Goal: Check status: Verify the current state of an ongoing process or item

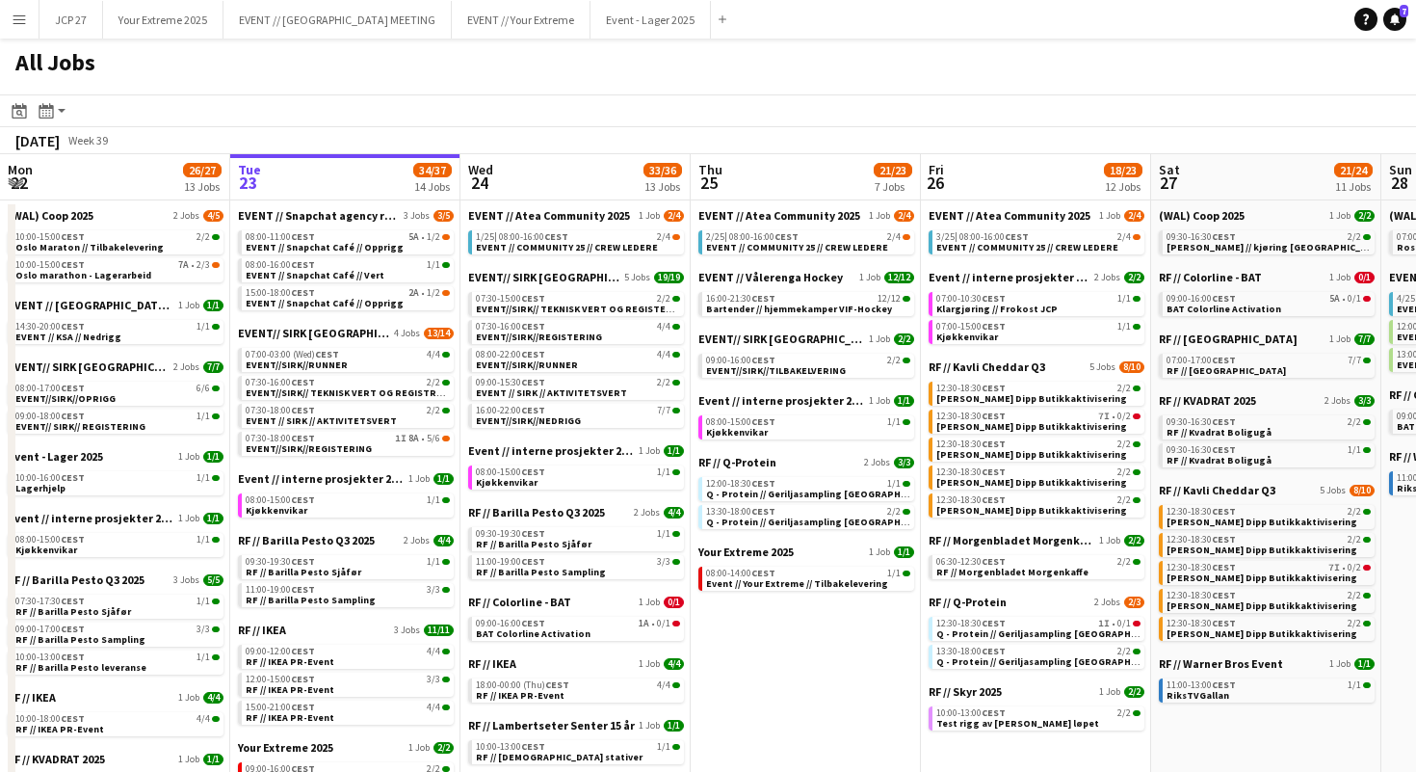
click at [6, 16] on button "Menu" at bounding box center [19, 19] width 39 height 39
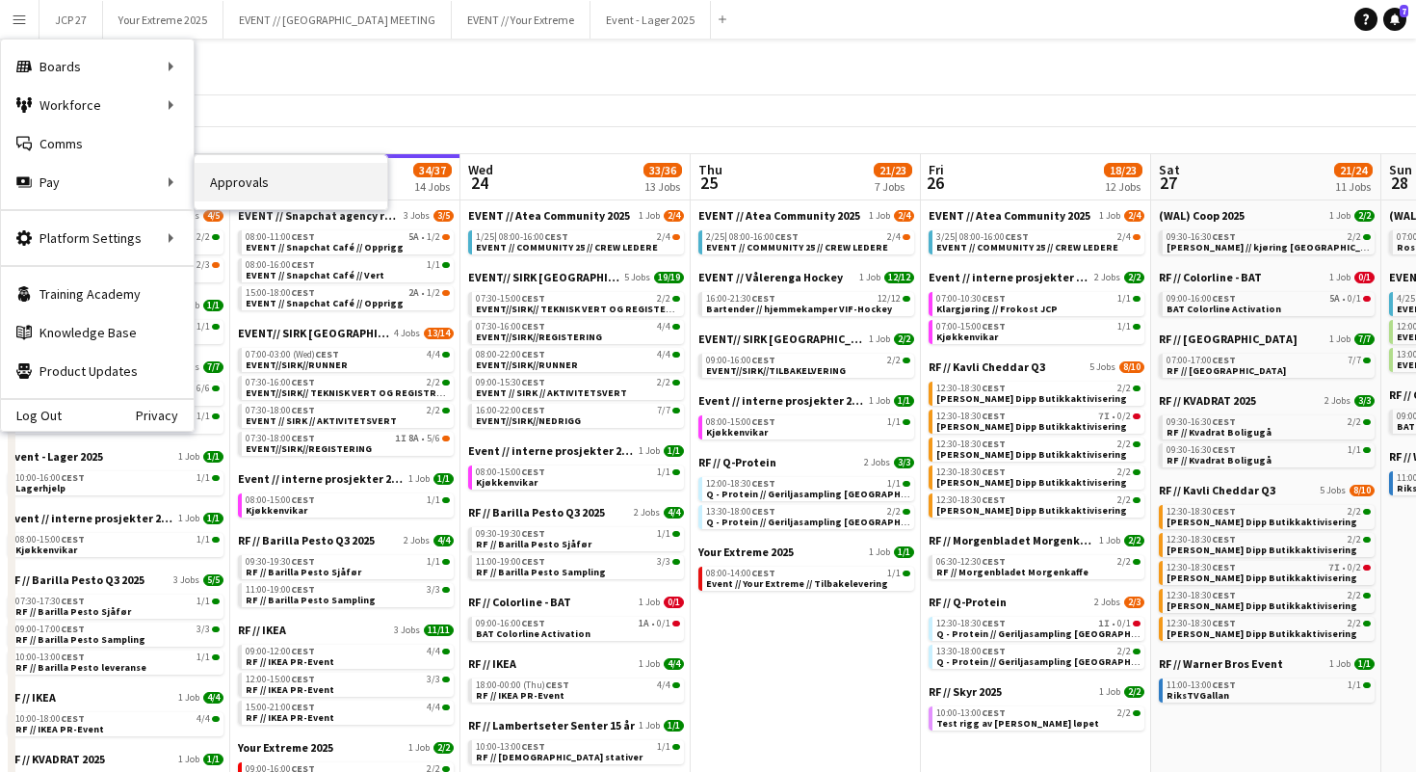
click at [229, 192] on link "Approvals" at bounding box center [291, 182] width 193 height 39
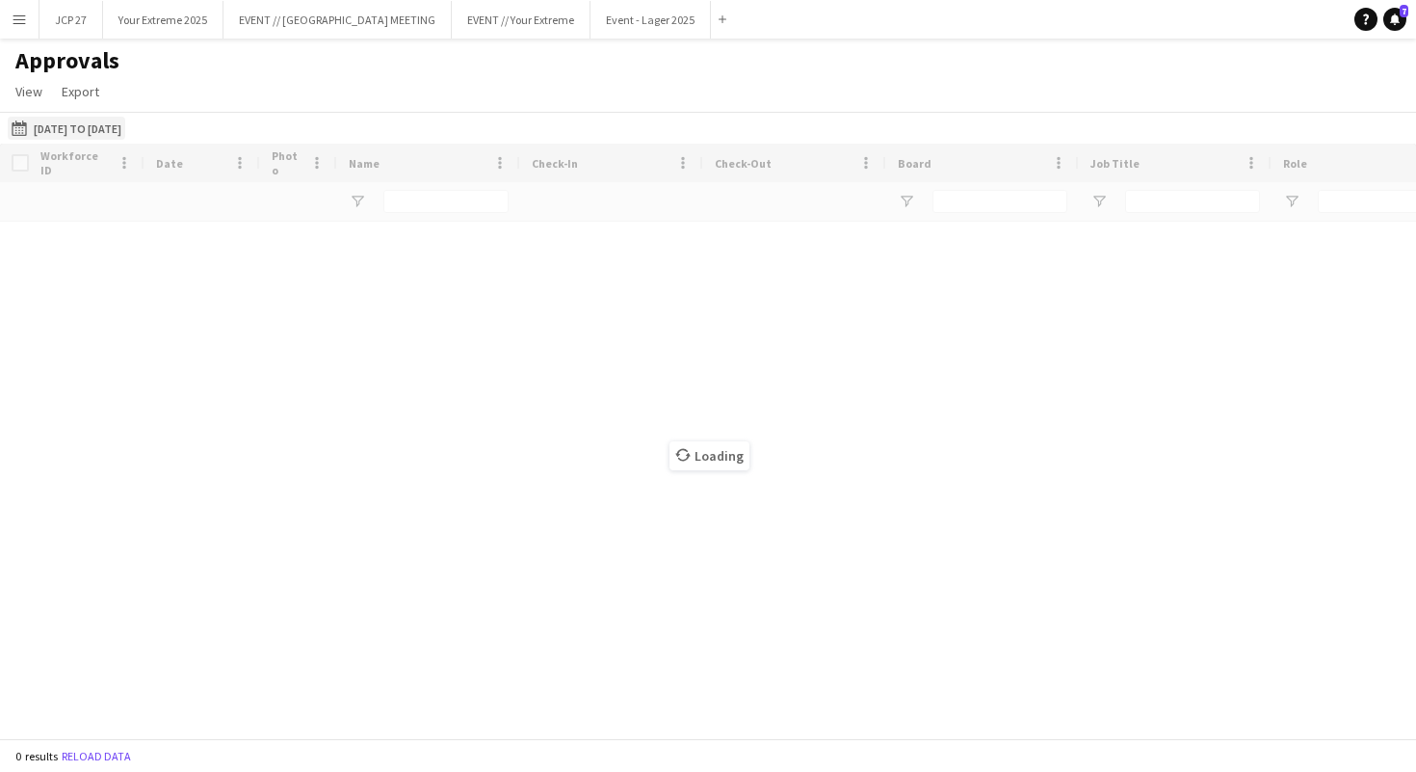
click at [125, 119] on button "[DATE] to [DATE] [DATE] to [DATE]" at bounding box center [67, 128] width 118 height 23
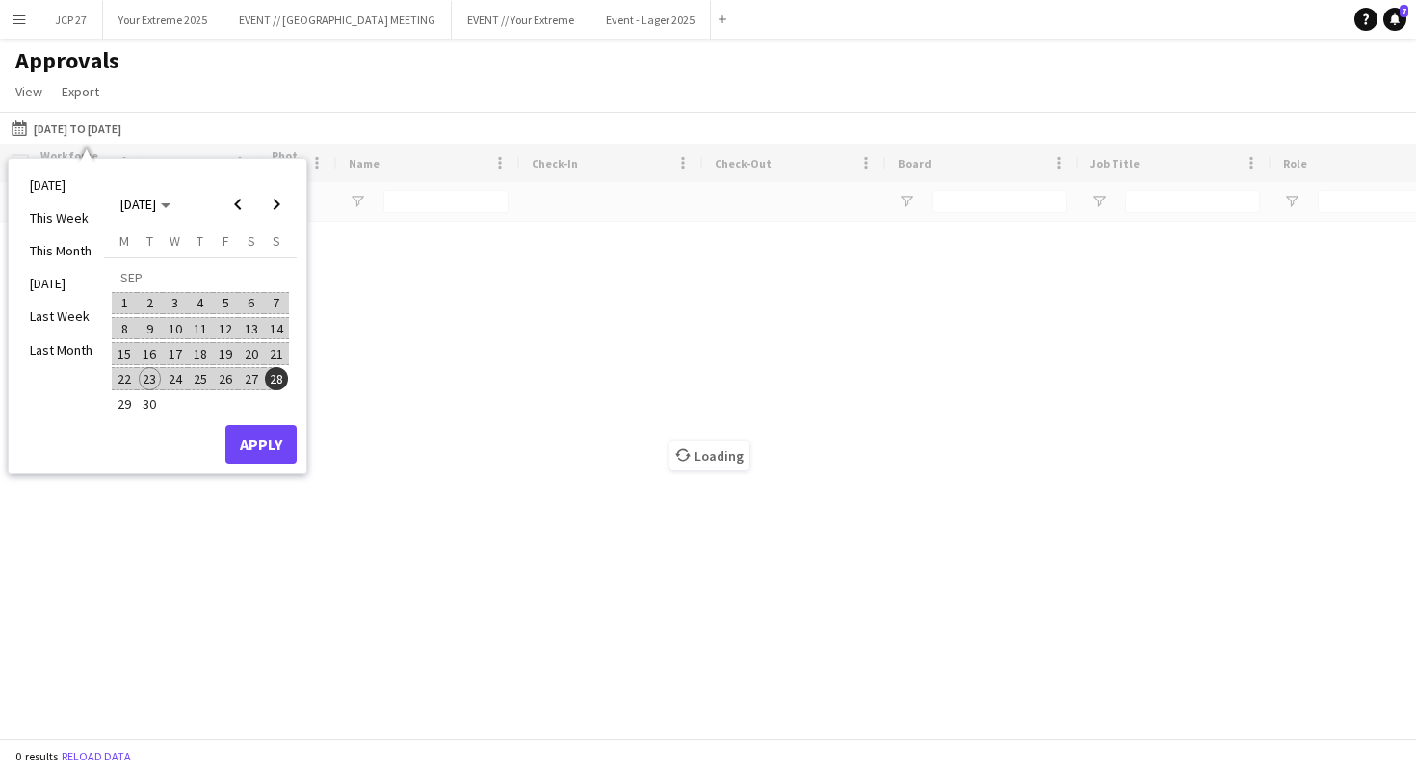
click at [197, 351] on span "18" at bounding box center [200, 353] width 23 height 23
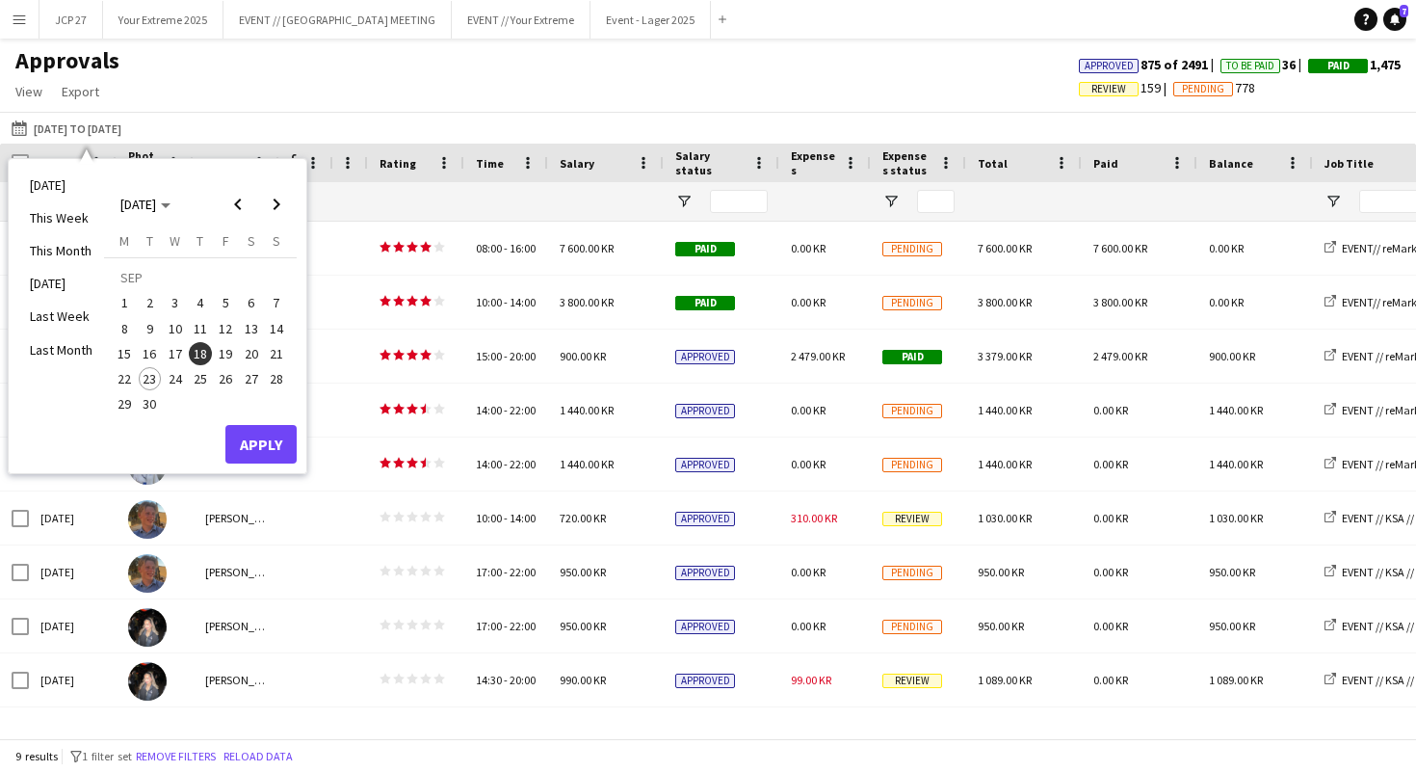
click at [131, 355] on span "15" at bounding box center [124, 353] width 23 height 23
click at [274, 382] on span "28" at bounding box center [276, 378] width 23 height 23
click at [123, 352] on span "15" at bounding box center [124, 353] width 23 height 23
click at [276, 440] on button "Apply" at bounding box center [260, 444] width 71 height 39
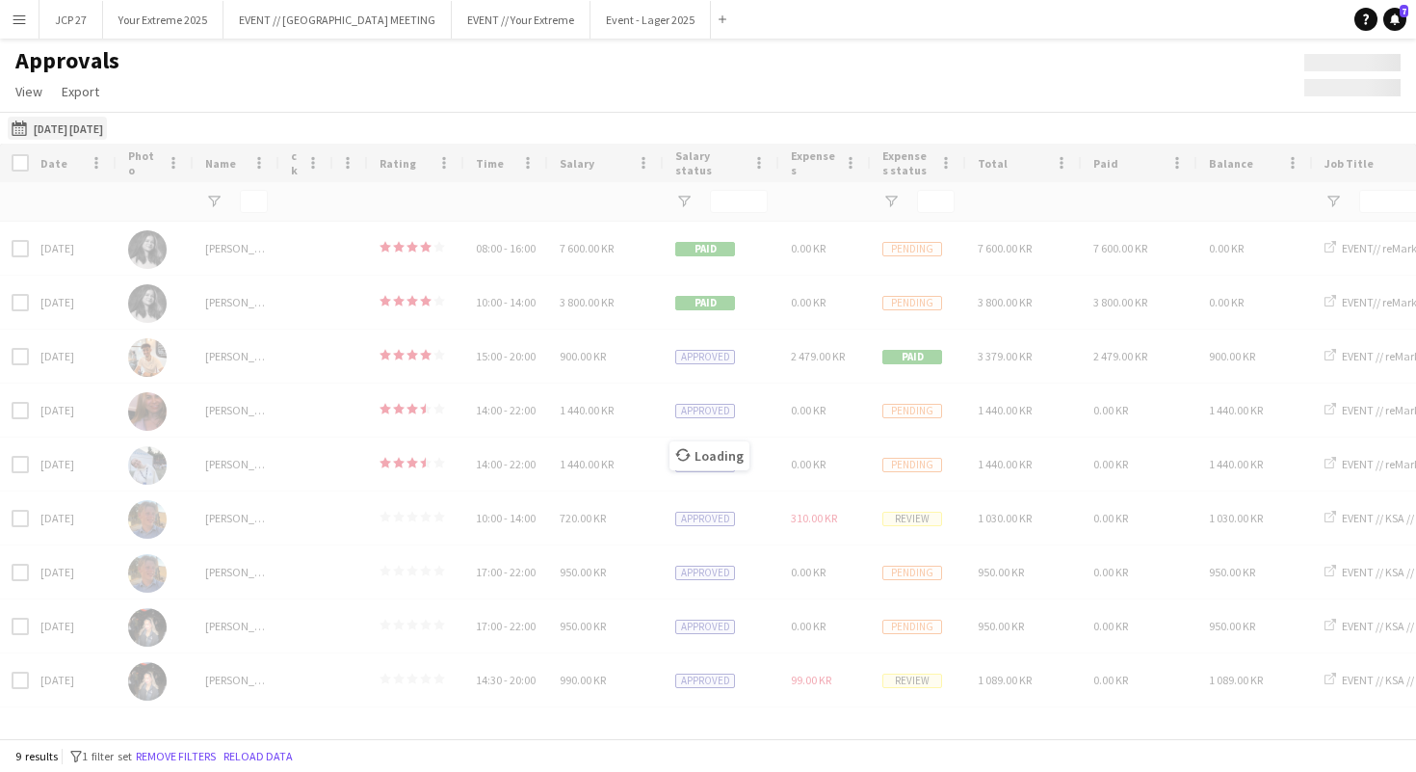
click at [57, 128] on button "[DATE] to [DATE] [DATE] [DATE]" at bounding box center [57, 128] width 99 height 23
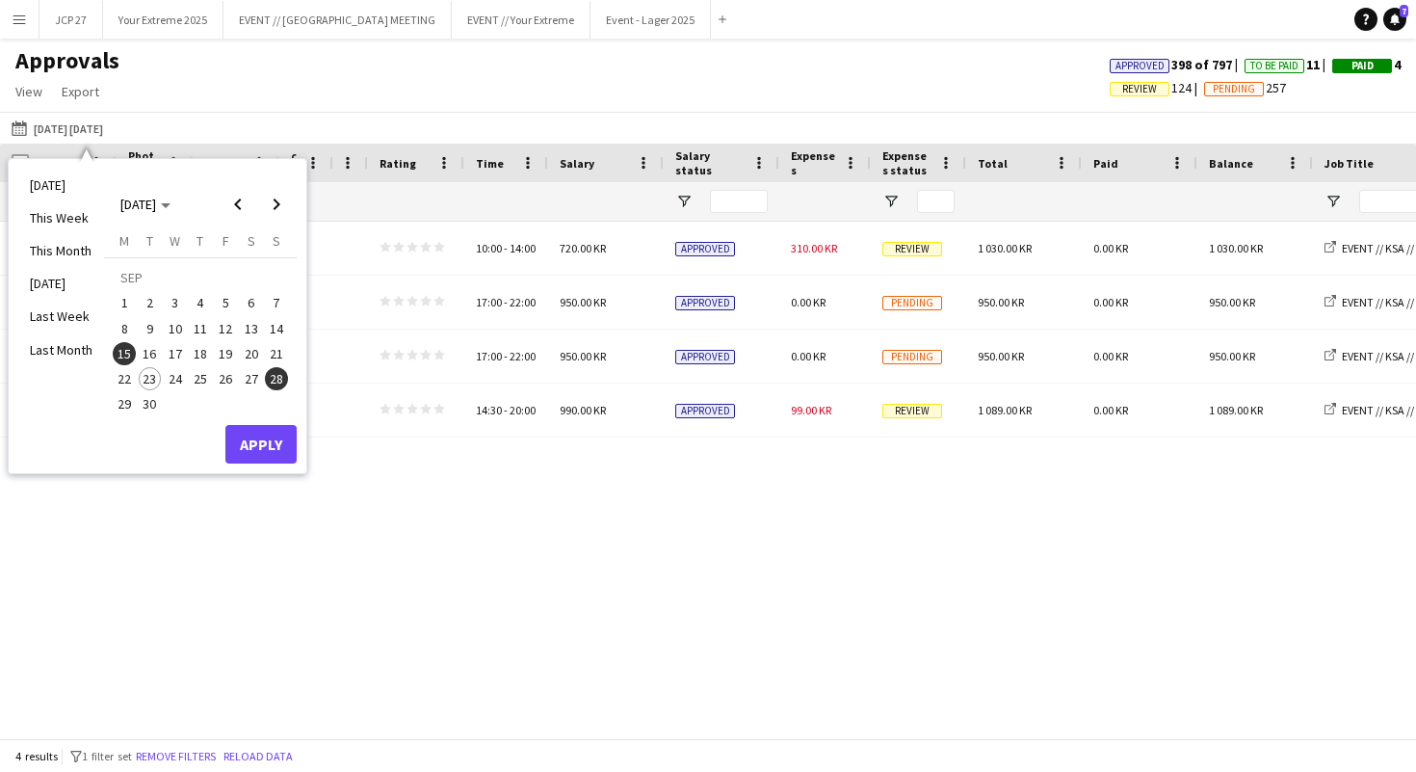
click at [125, 347] on span "15" at bounding box center [124, 353] width 23 height 23
click at [277, 382] on span "28" at bounding box center [276, 378] width 23 height 23
click at [276, 445] on button "Apply" at bounding box center [260, 444] width 71 height 39
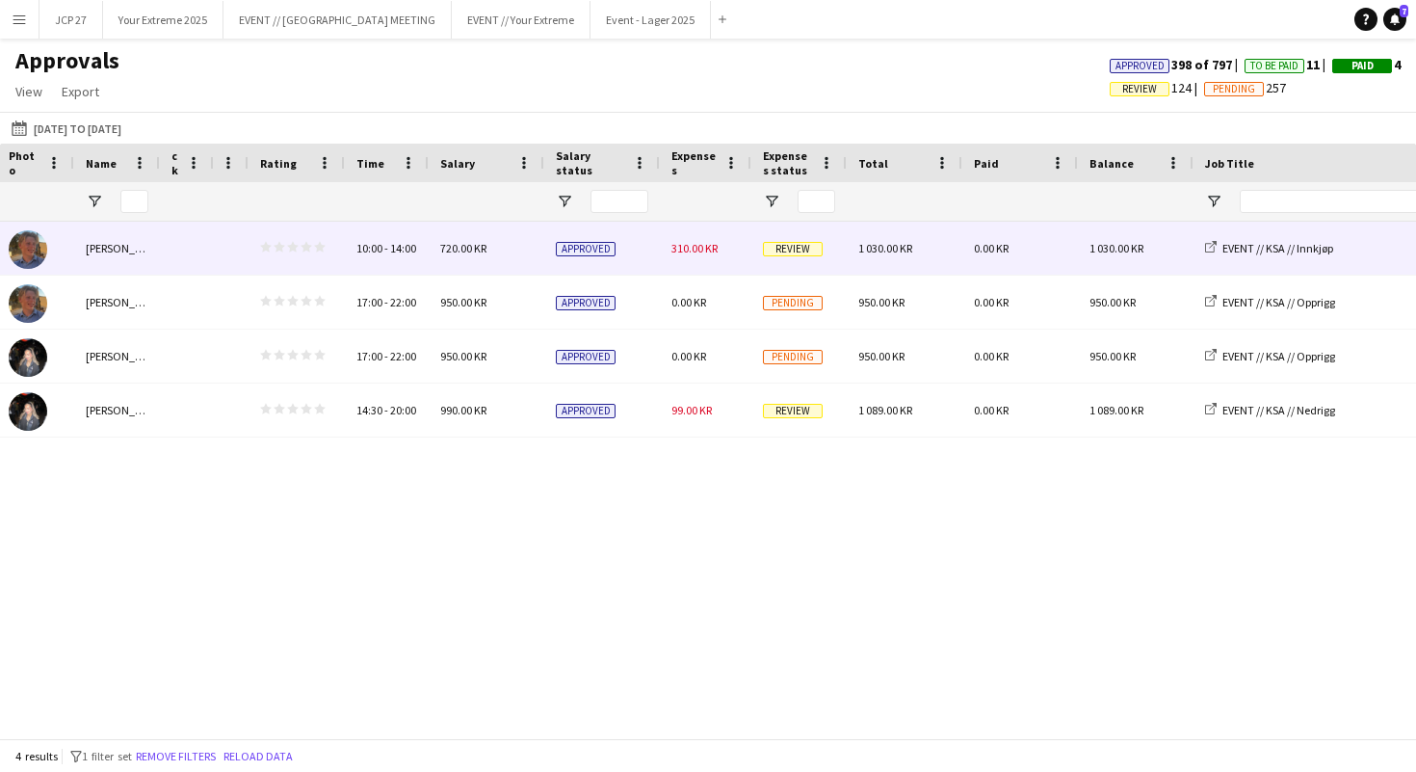
click at [642, 271] on div "Approved" at bounding box center [602, 248] width 116 height 53
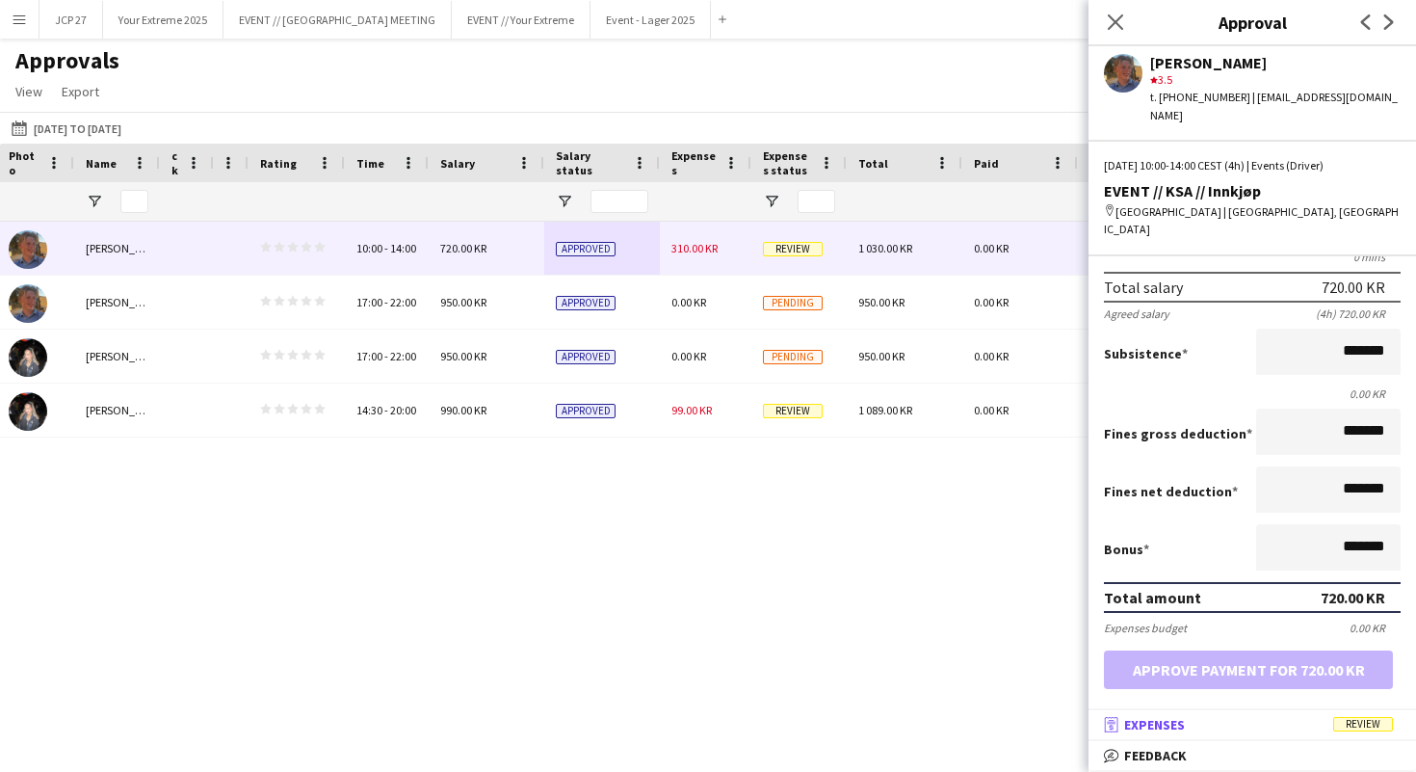
click at [1272, 727] on mat-panel-title "receipt Expenses Review" at bounding box center [1249, 724] width 320 height 17
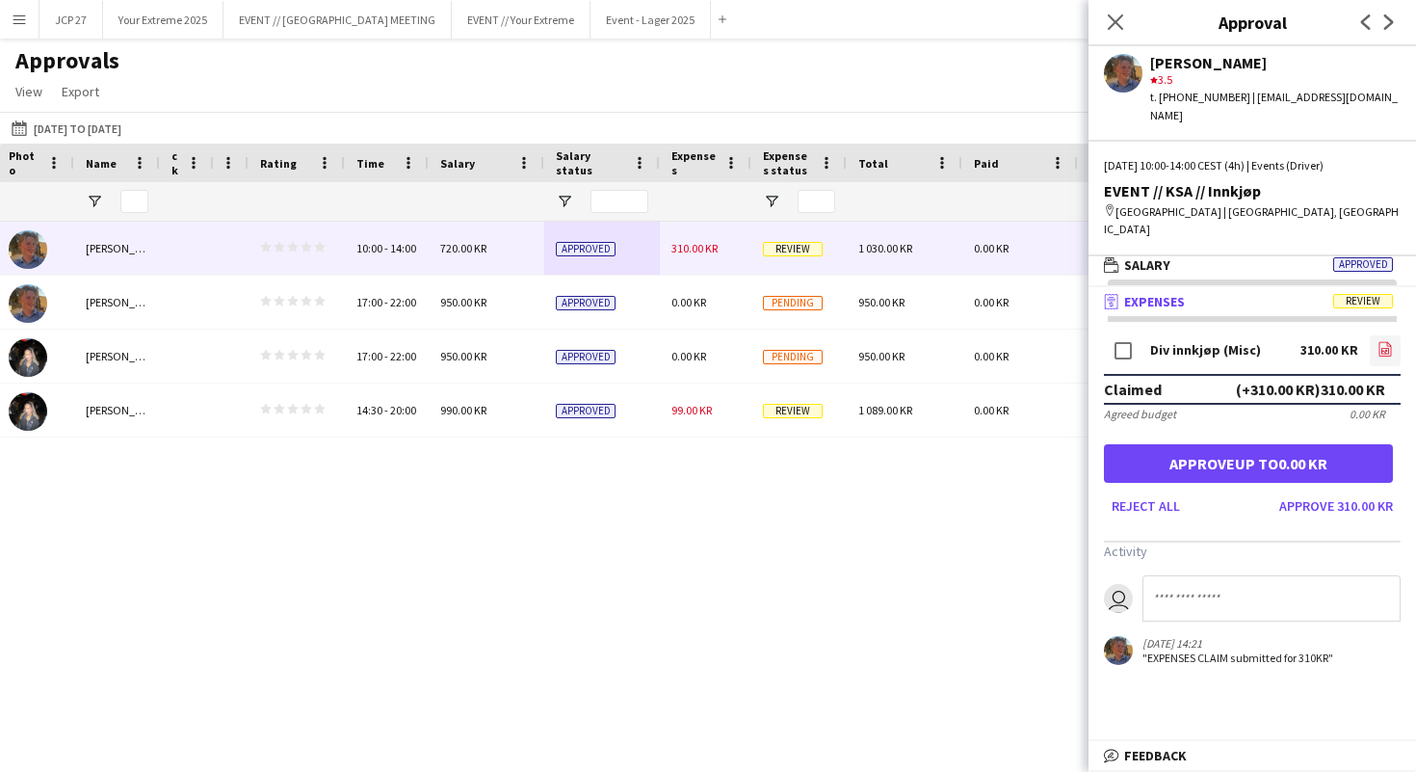
click at [1372, 337] on link "file-image" at bounding box center [1385, 350] width 31 height 31
